Goal: Task Accomplishment & Management: Use online tool/utility

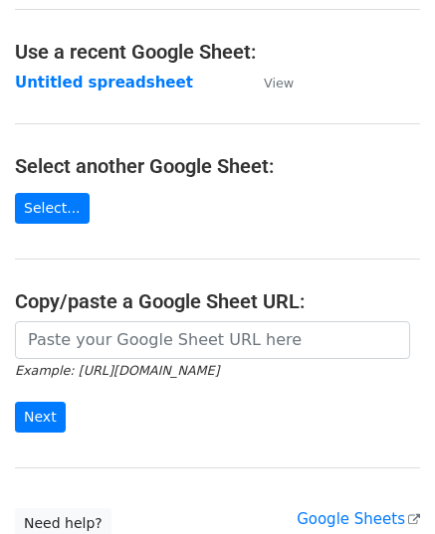
scroll to position [199, 0]
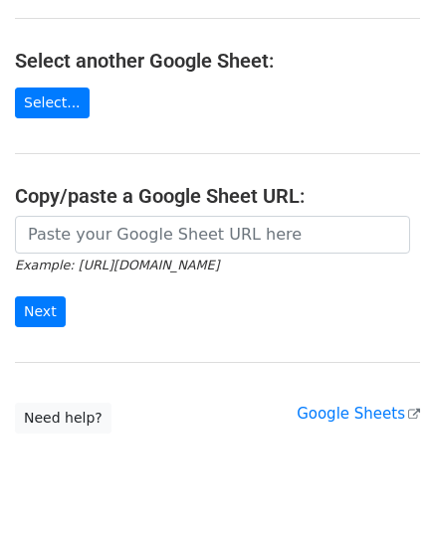
click at [136, 202] on h4 "Copy/paste a Google Sheet URL:" at bounding box center [217, 196] width 405 height 24
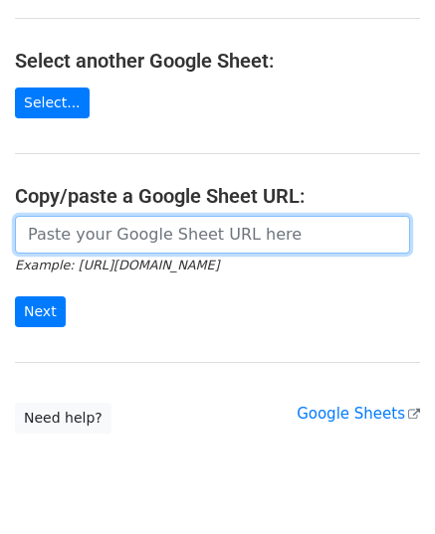
click at [131, 230] on input "url" at bounding box center [212, 235] width 395 height 38
paste input "[URL][DOMAIN_NAME]"
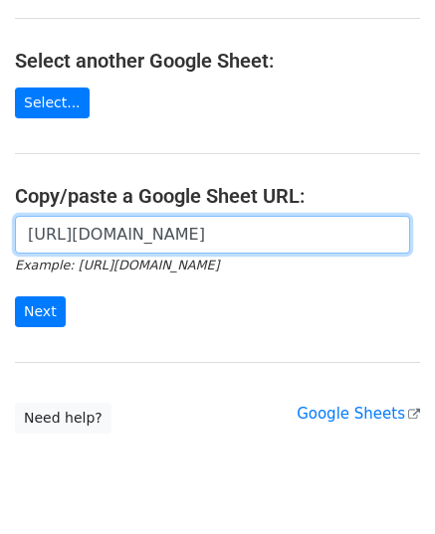
scroll to position [0, 417]
type input "[URL][DOMAIN_NAME]"
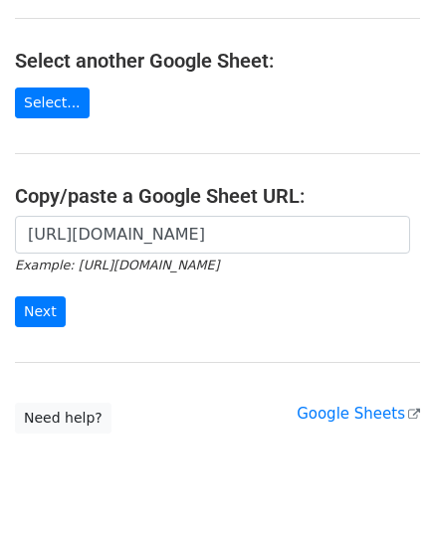
click at [74, 297] on form "[URL][DOMAIN_NAME] Example: [URL][DOMAIN_NAME] Next" at bounding box center [217, 271] width 405 height 111
click at [36, 303] on input "Next" at bounding box center [40, 311] width 51 height 31
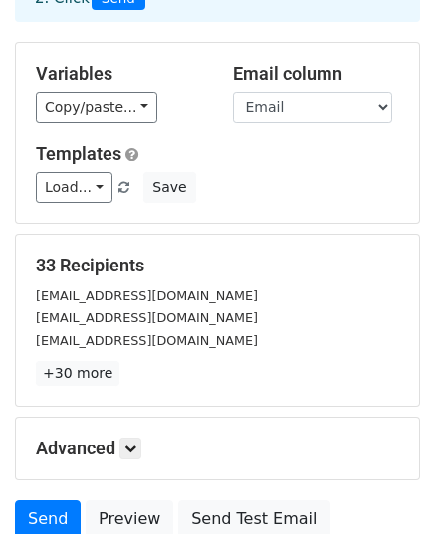
scroll to position [313, 0]
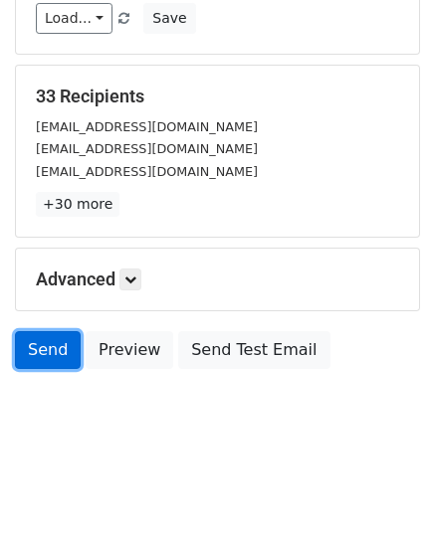
click at [53, 363] on link "Send" at bounding box center [48, 350] width 66 height 38
